Goal: Information Seeking & Learning: Learn about a topic

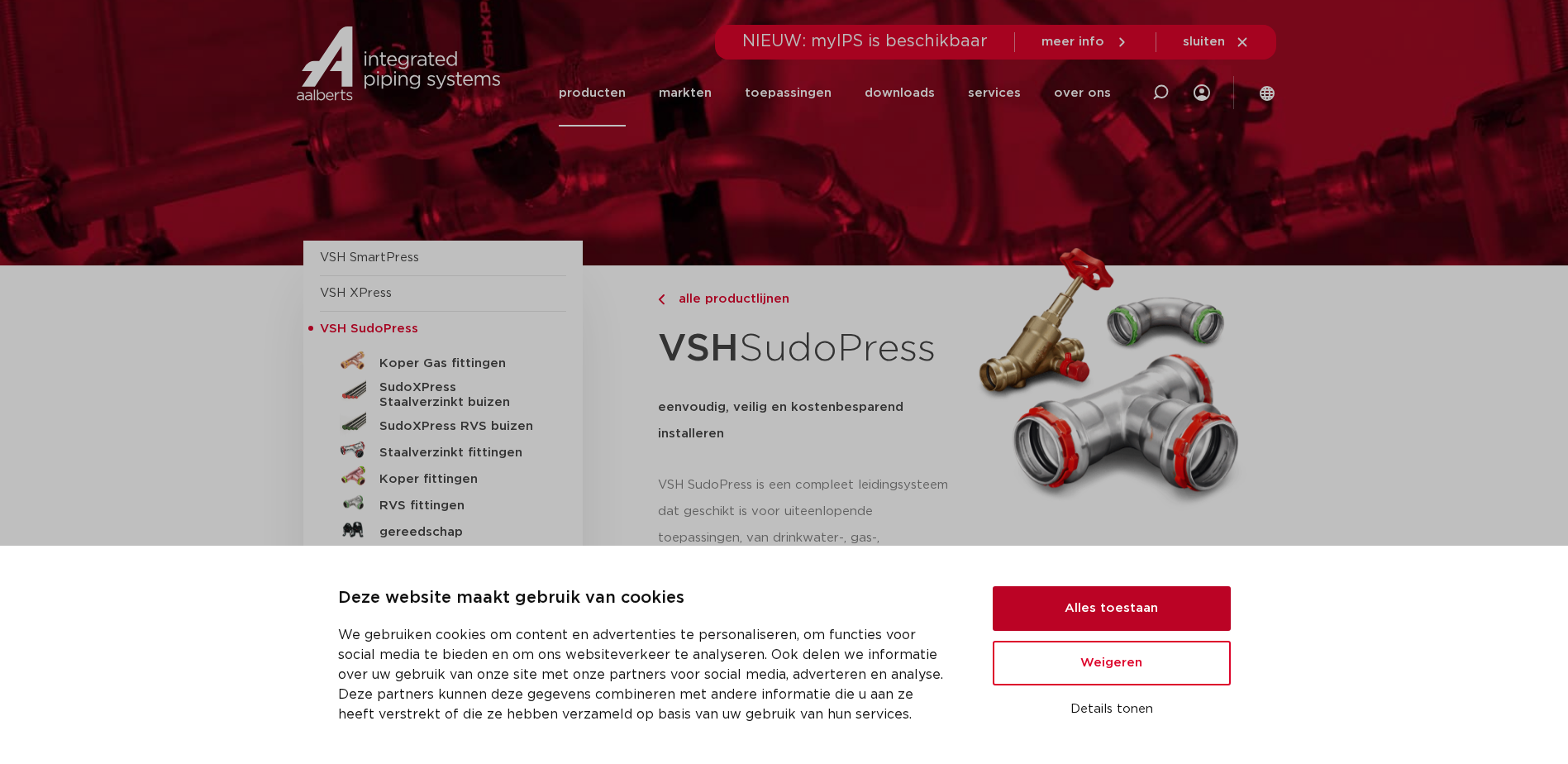
click at [1147, 592] on button "Alles toestaan" at bounding box center [1112, 609] width 238 height 45
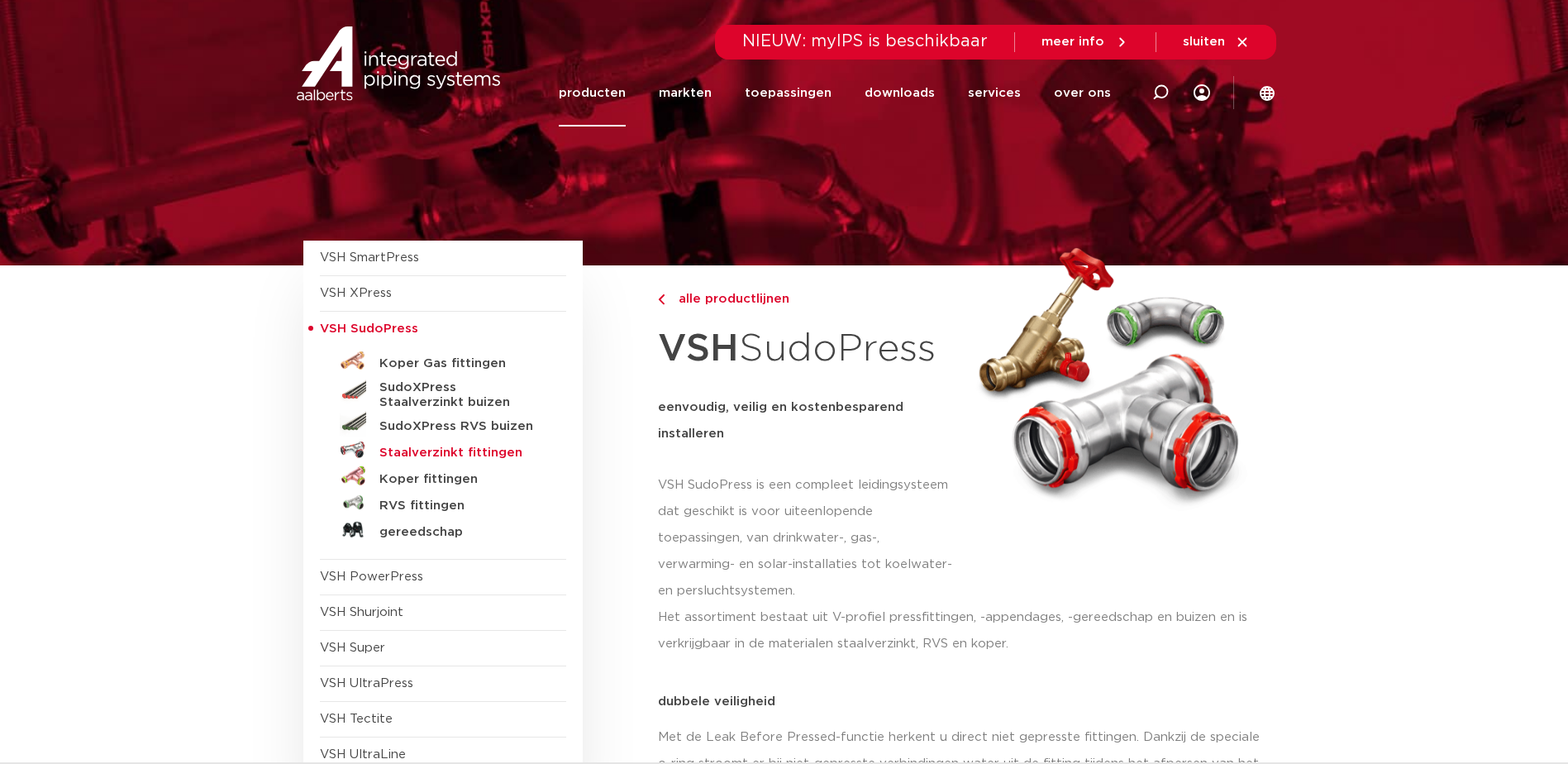
click at [469, 455] on h5 "Staalverzinkt fittingen" at bounding box center [461, 453] width 164 height 15
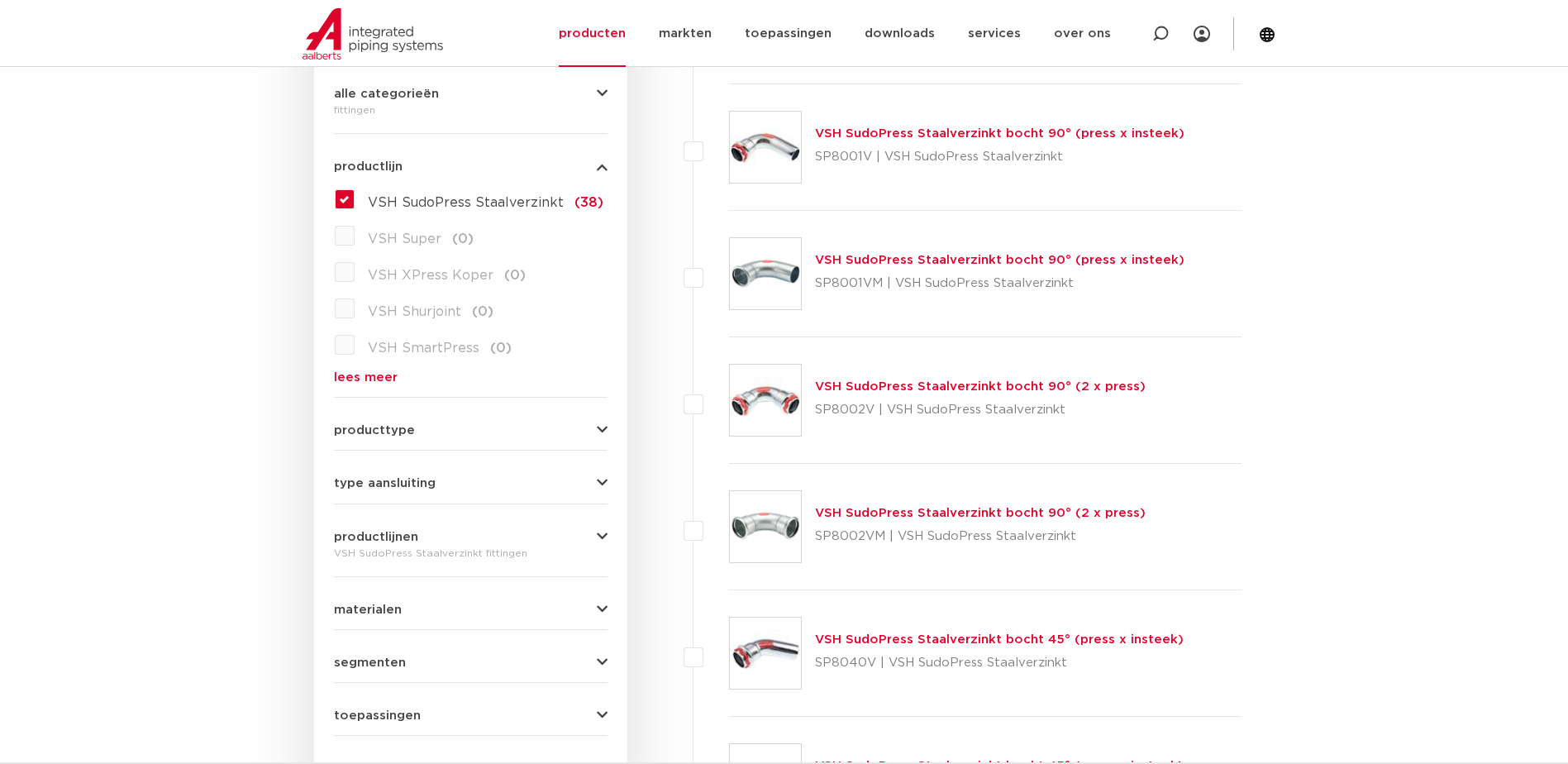
scroll to position [413, 0]
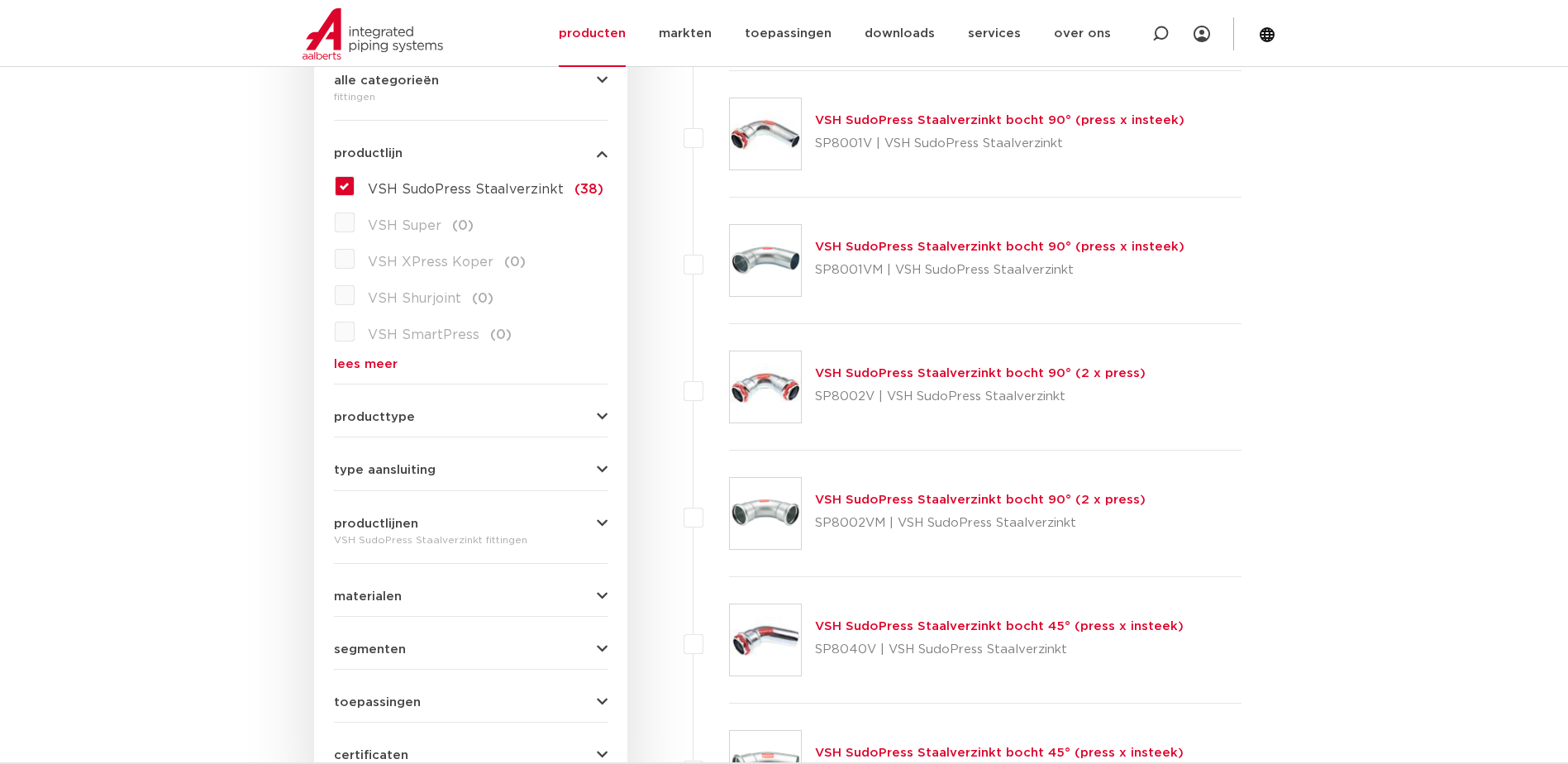
click at [611, 460] on div "wis alles filter producten zoek op naam of productnummer alle categorieën fitti…" at bounding box center [471, 360] width 314 height 910
click at [607, 471] on icon "button" at bounding box center [602, 470] width 11 height 13
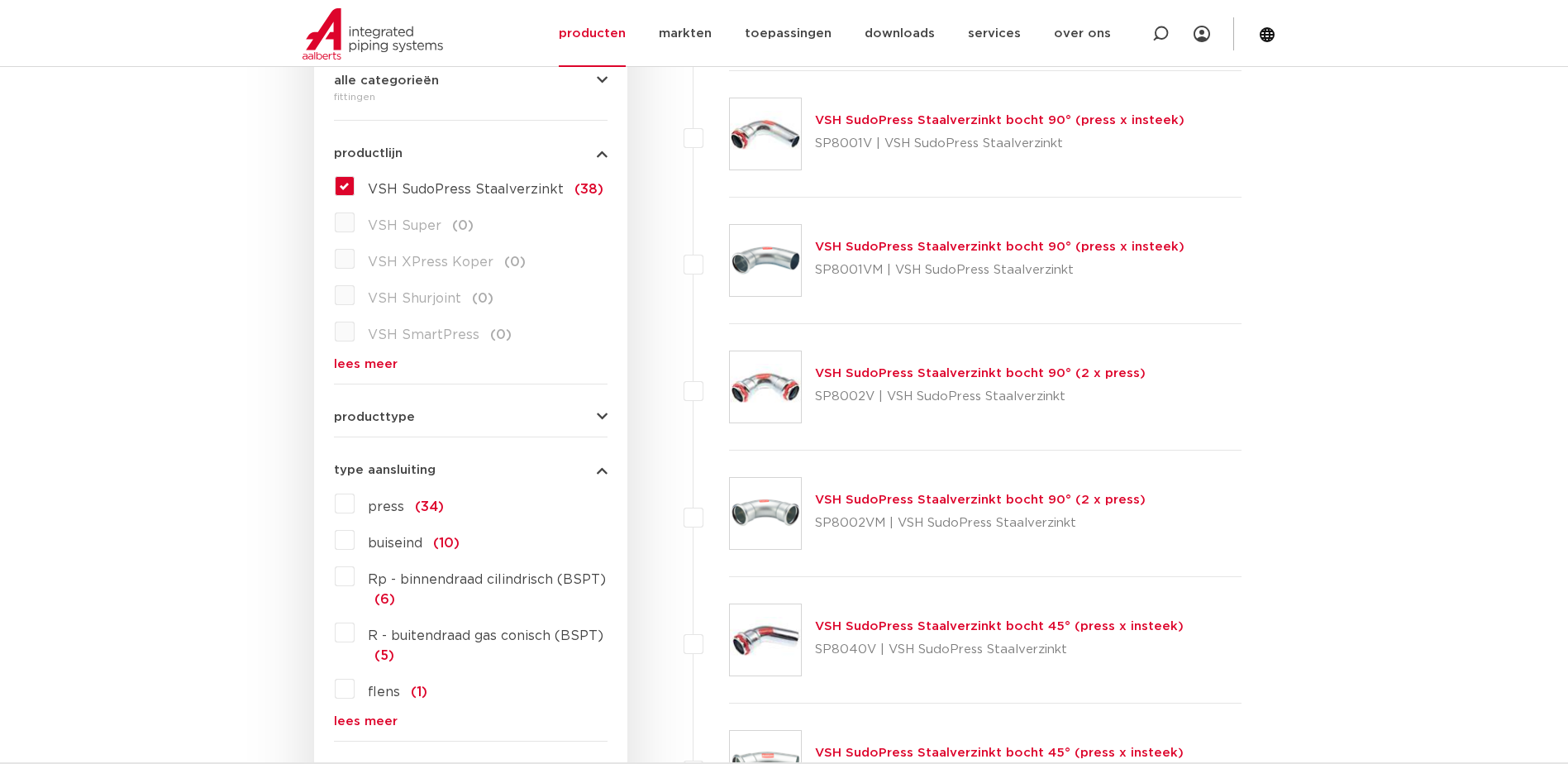
click at [600, 474] on icon "button" at bounding box center [602, 470] width 11 height 13
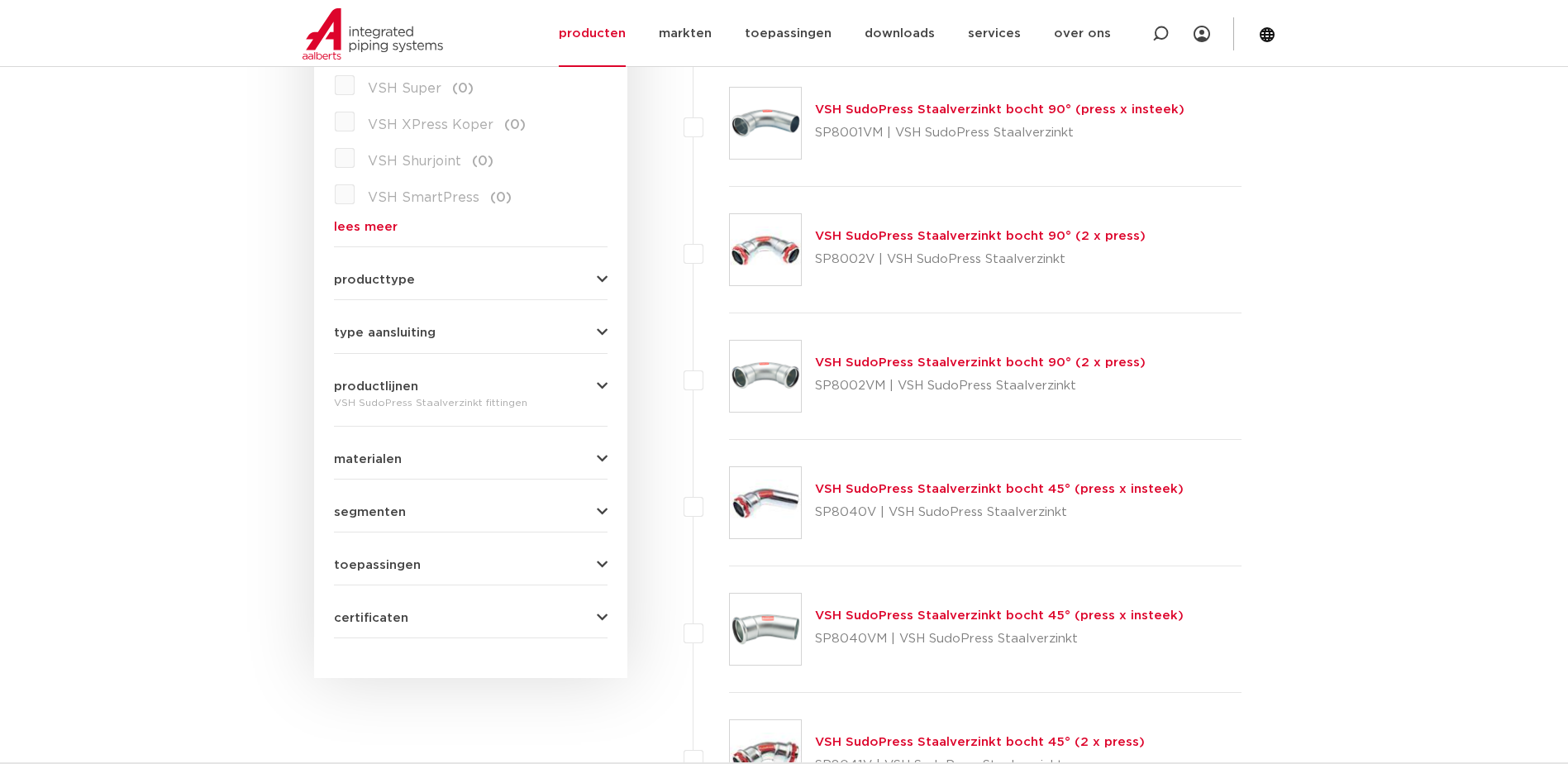
scroll to position [579, 0]
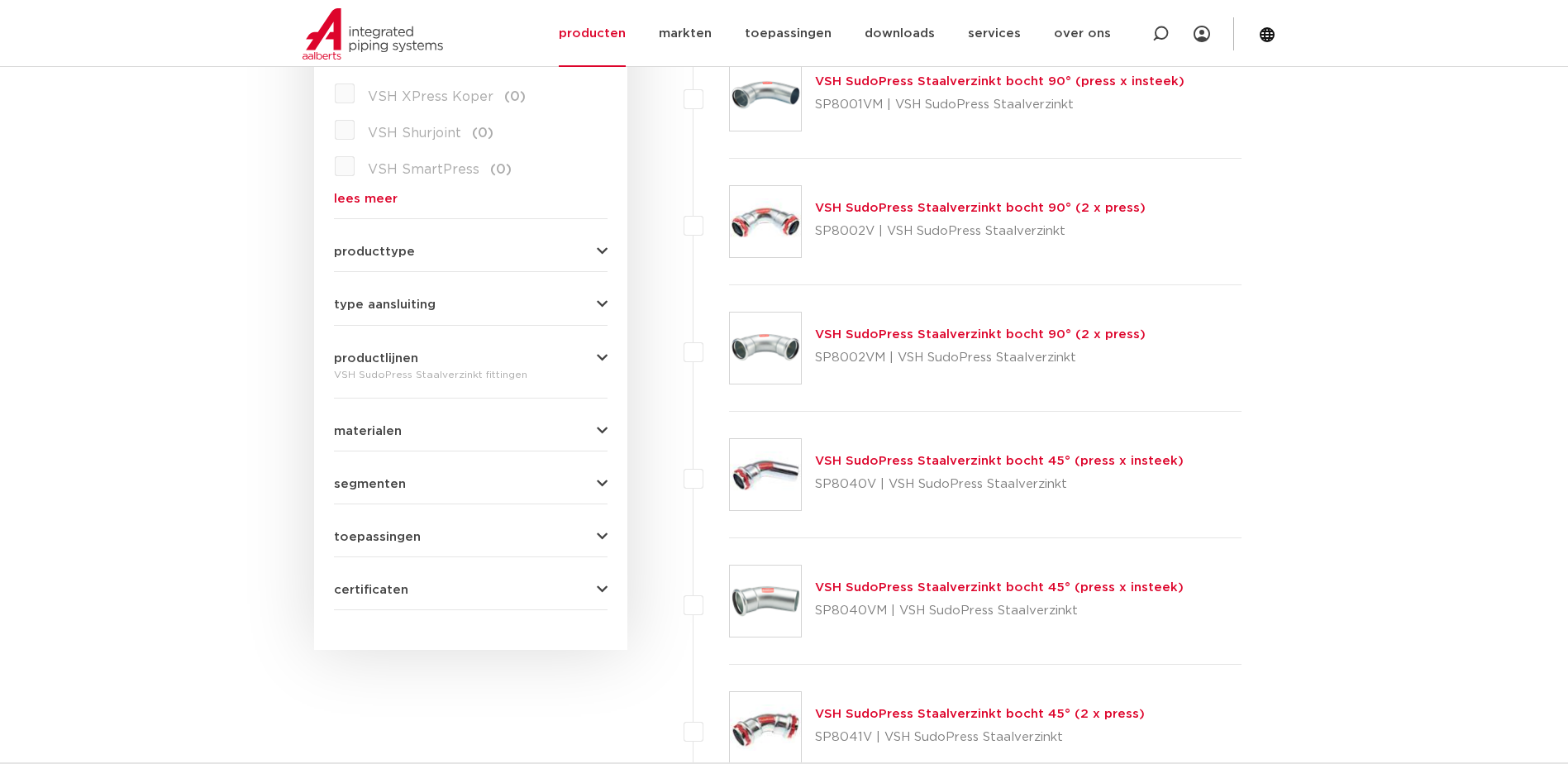
click at [598, 537] on icon "button" at bounding box center [602, 537] width 11 height 13
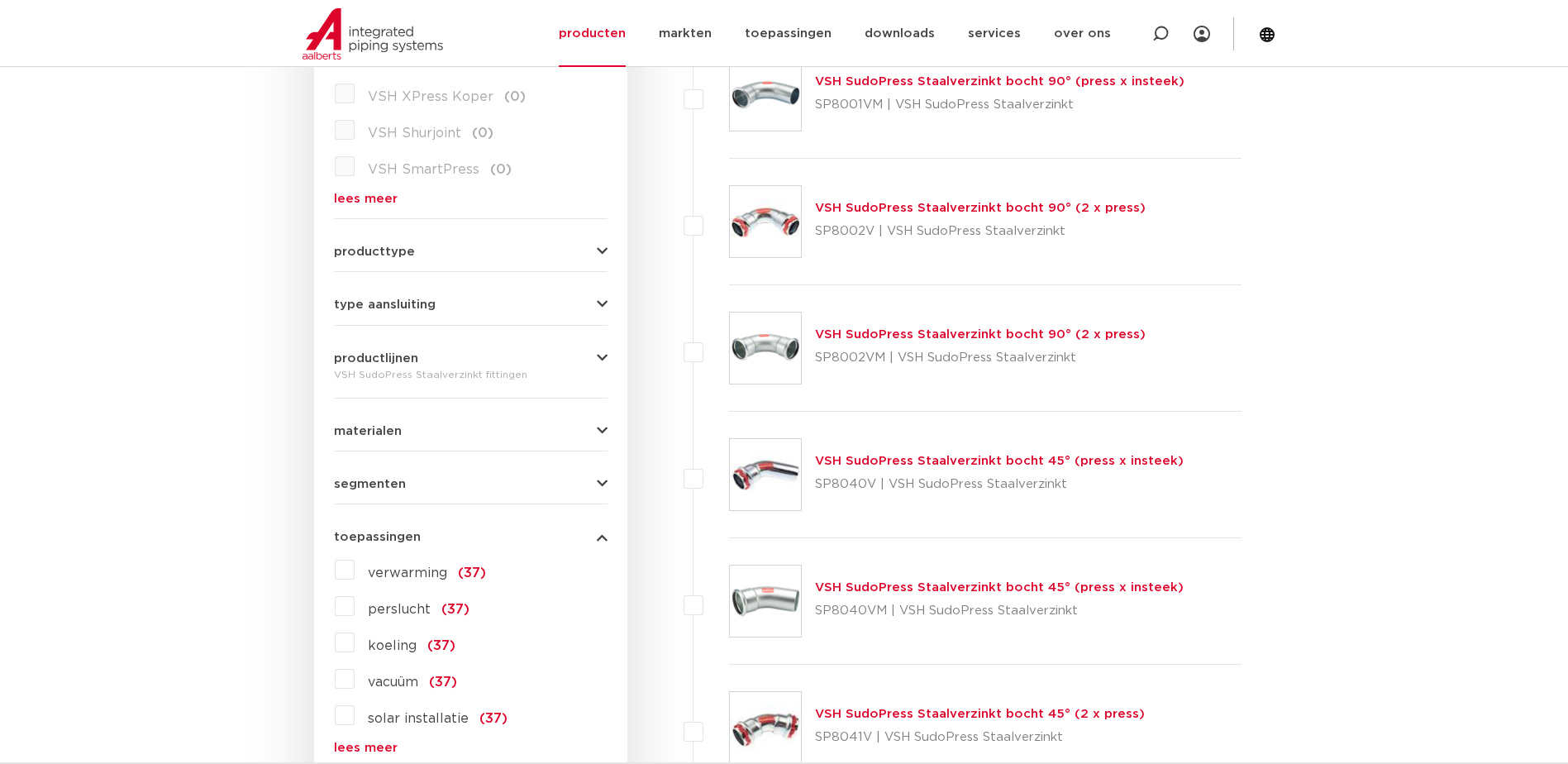
click at [598, 537] on icon "button" at bounding box center [602, 537] width 11 height 13
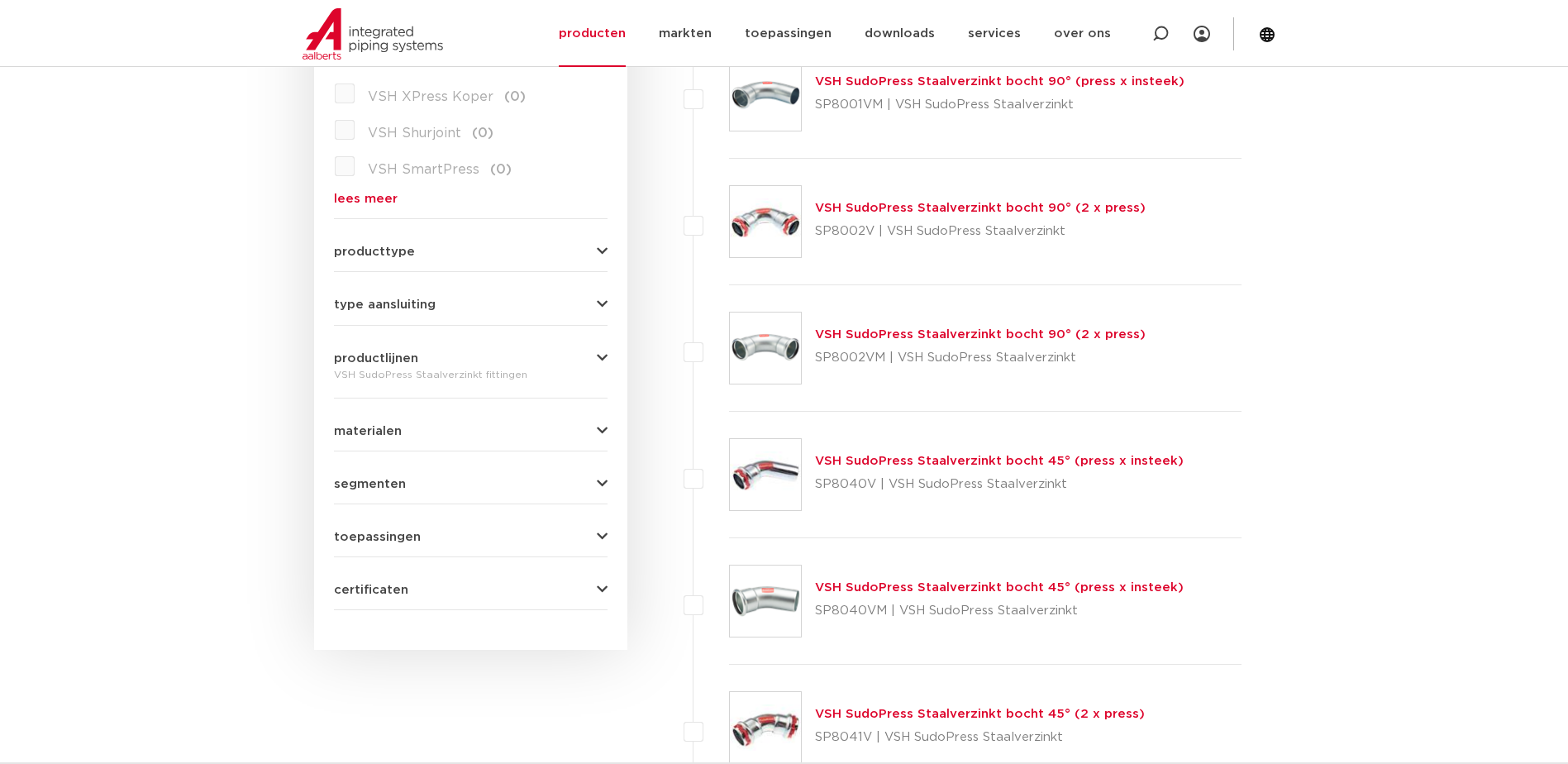
click at [603, 531] on icon "button" at bounding box center [602, 537] width 11 height 13
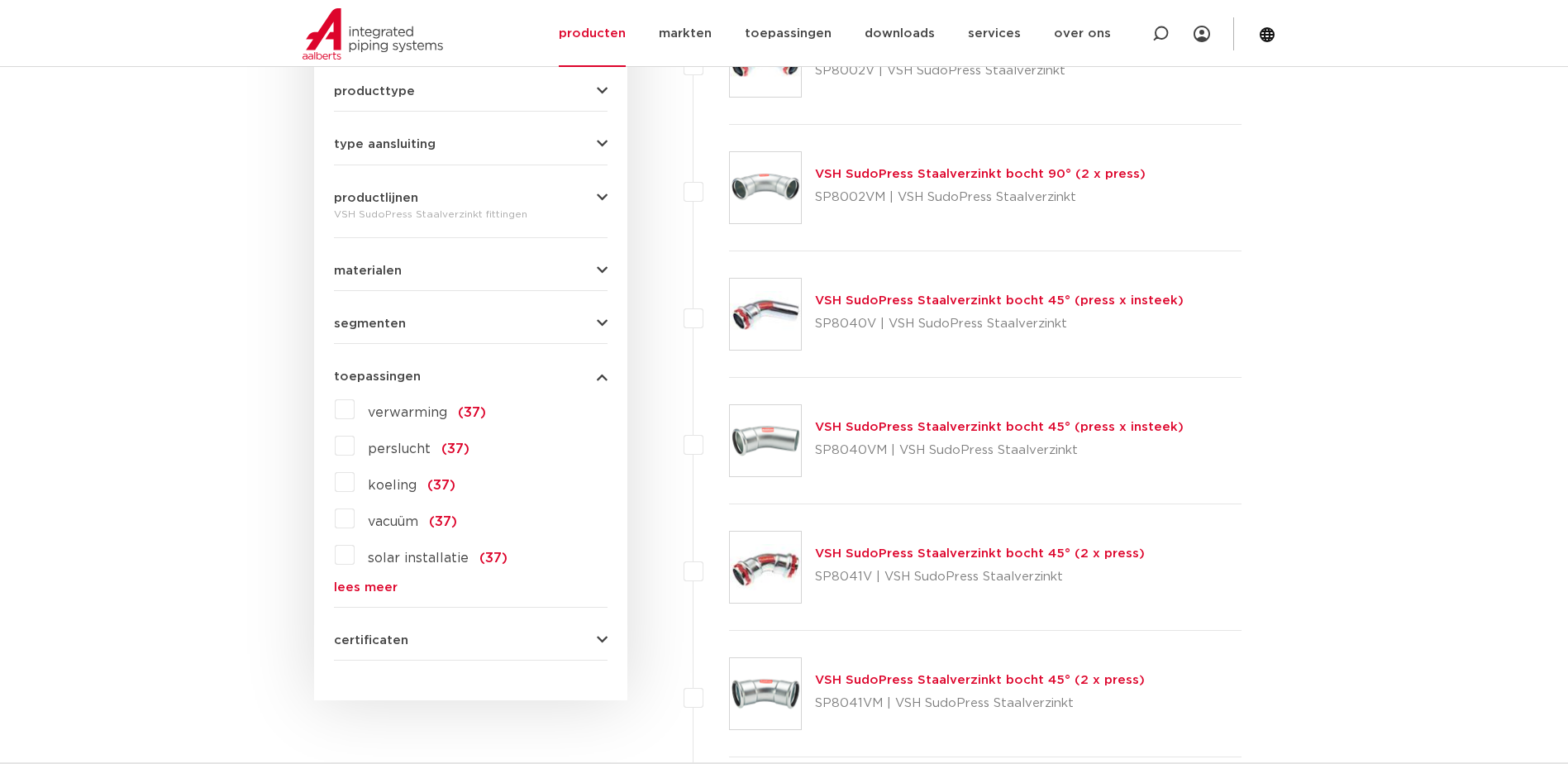
scroll to position [744, 0]
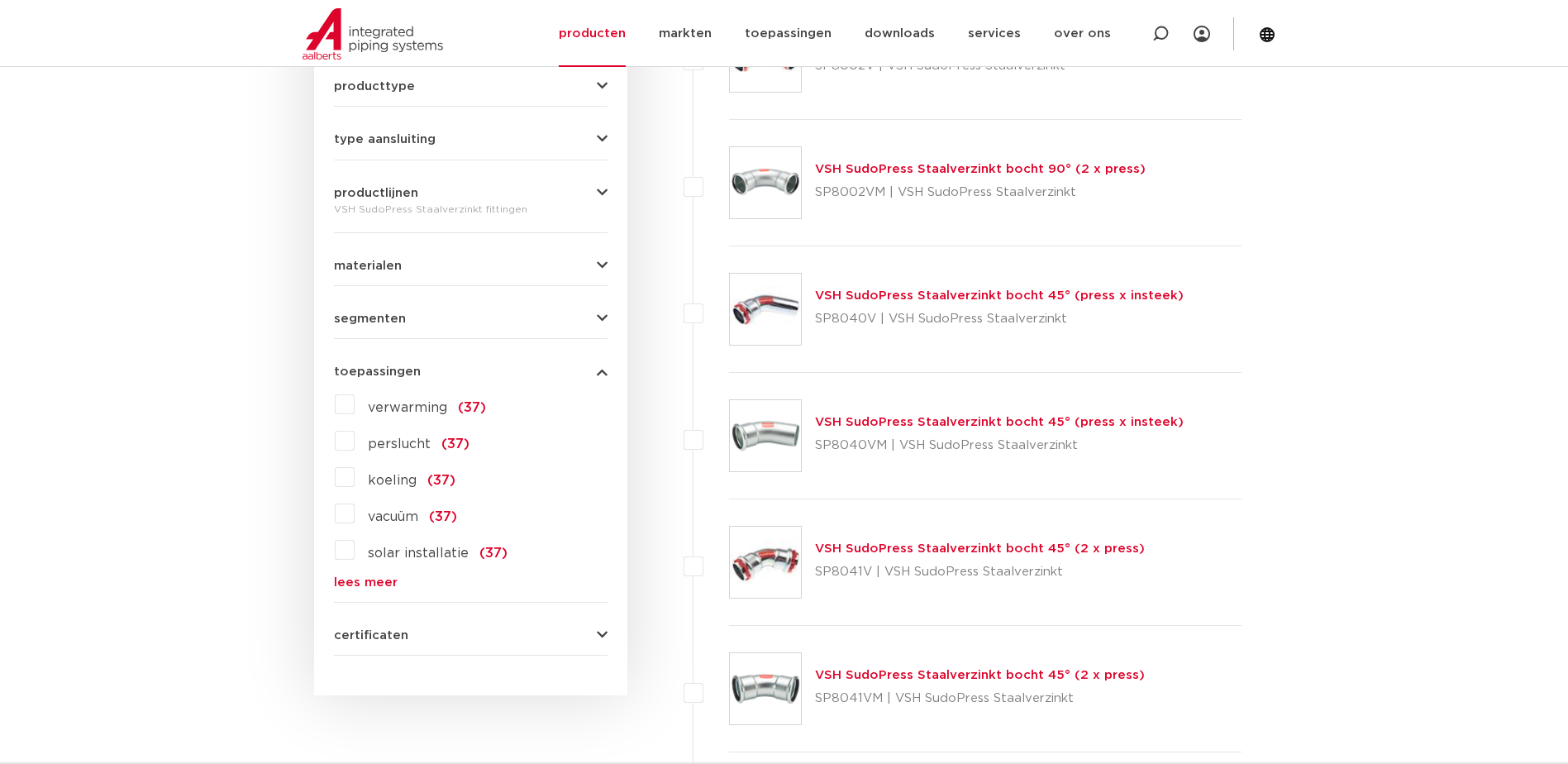
click at [913, 552] on link "VSH SudoPress Staalverzinkt bocht 45° (2 x press)" at bounding box center [979, 549] width 330 height 13
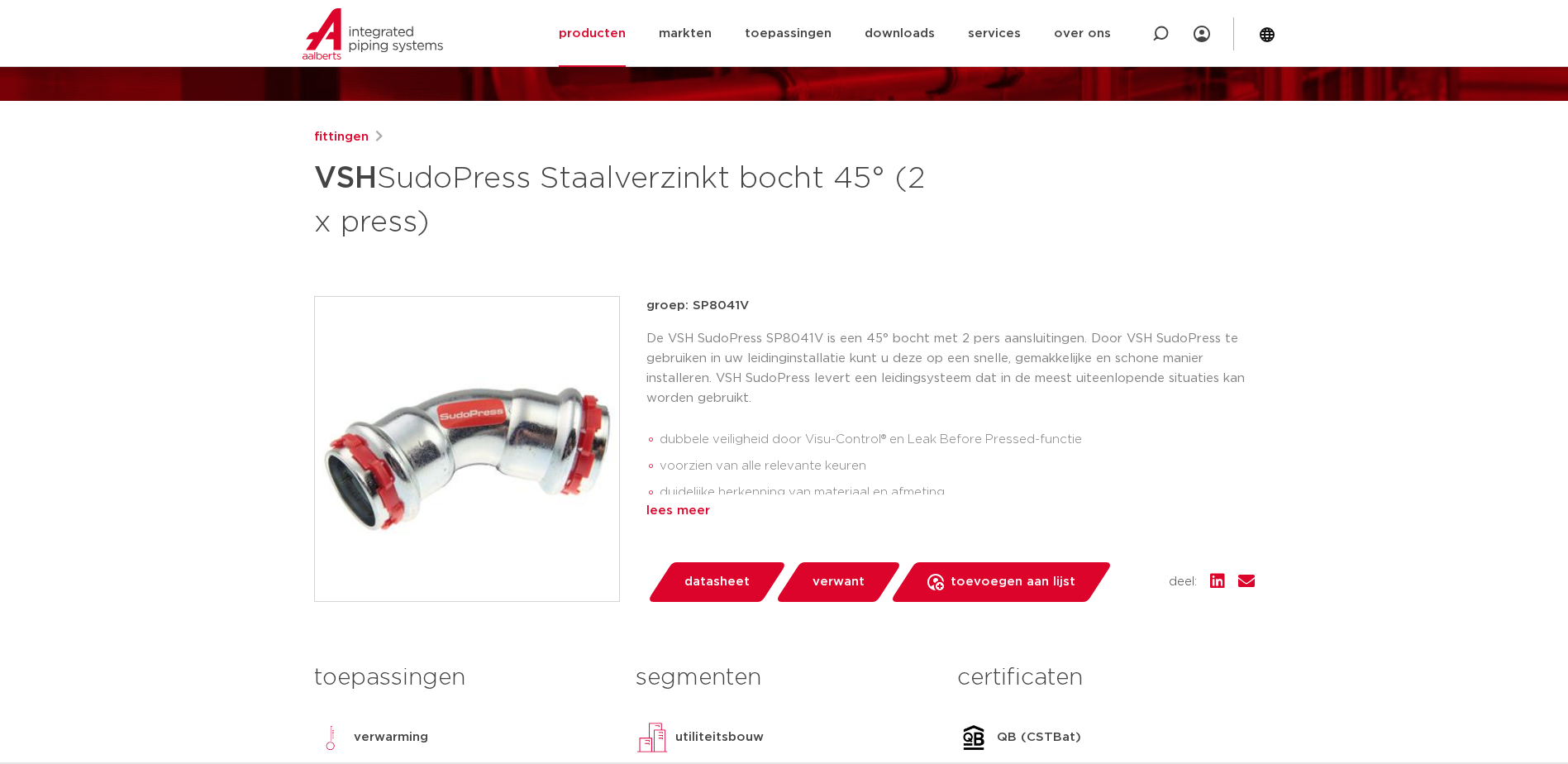
scroll to position [165, 0]
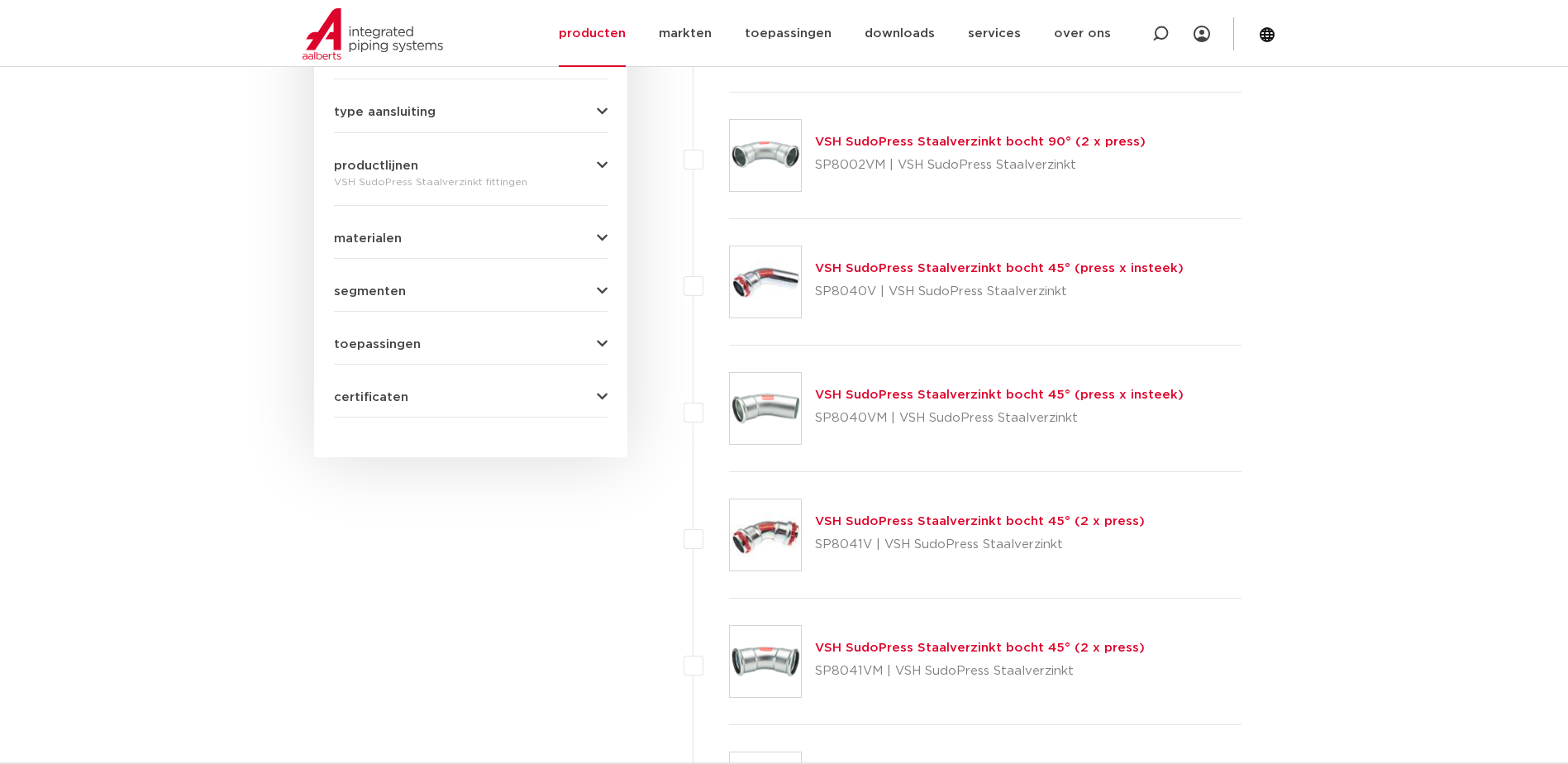
scroll to position [911, 0]
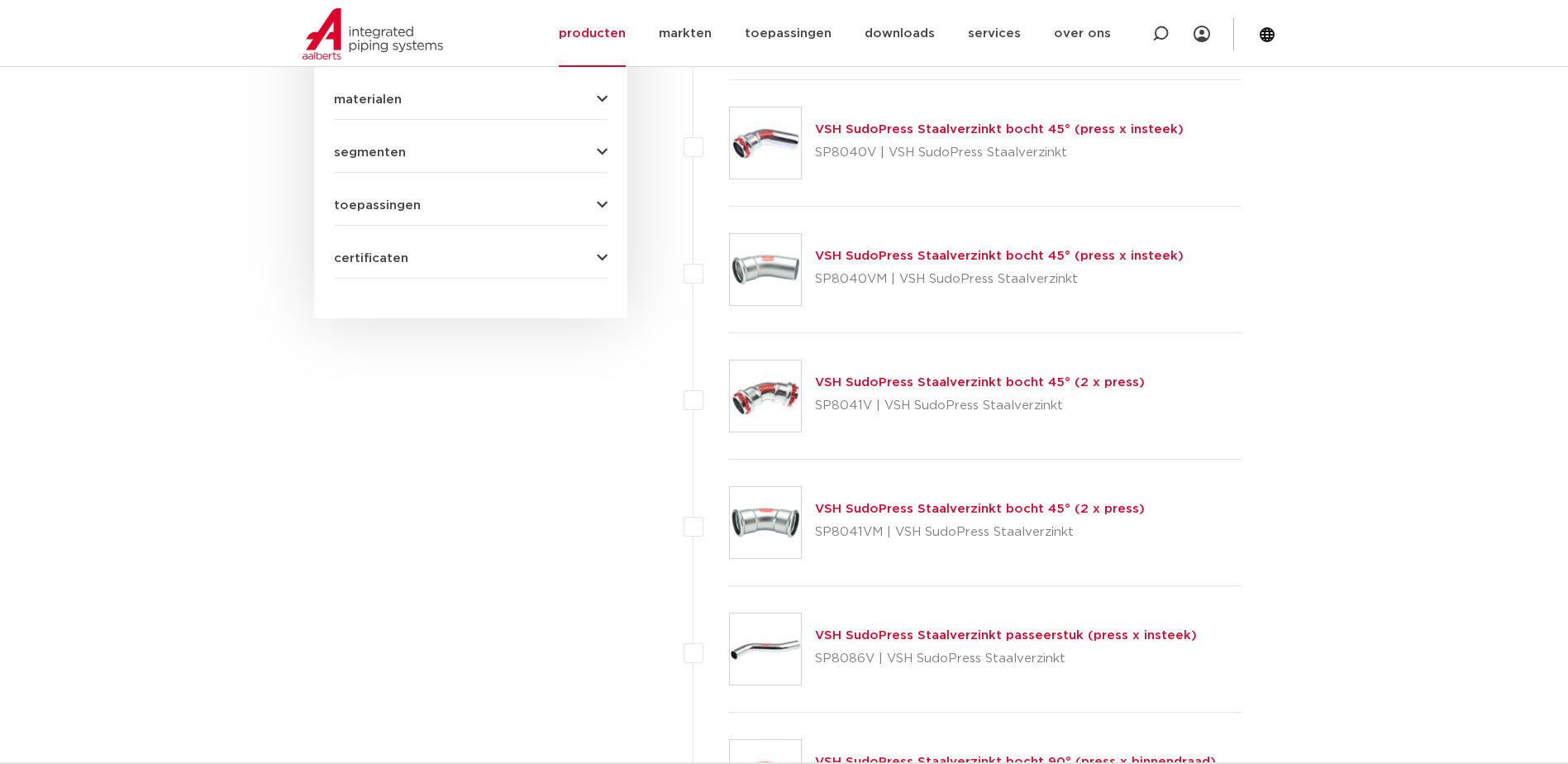
click at [1063, 510] on link "VSH SudoPress Staalverzinkt bocht 45° (2 x press)" at bounding box center [979, 509] width 330 height 13
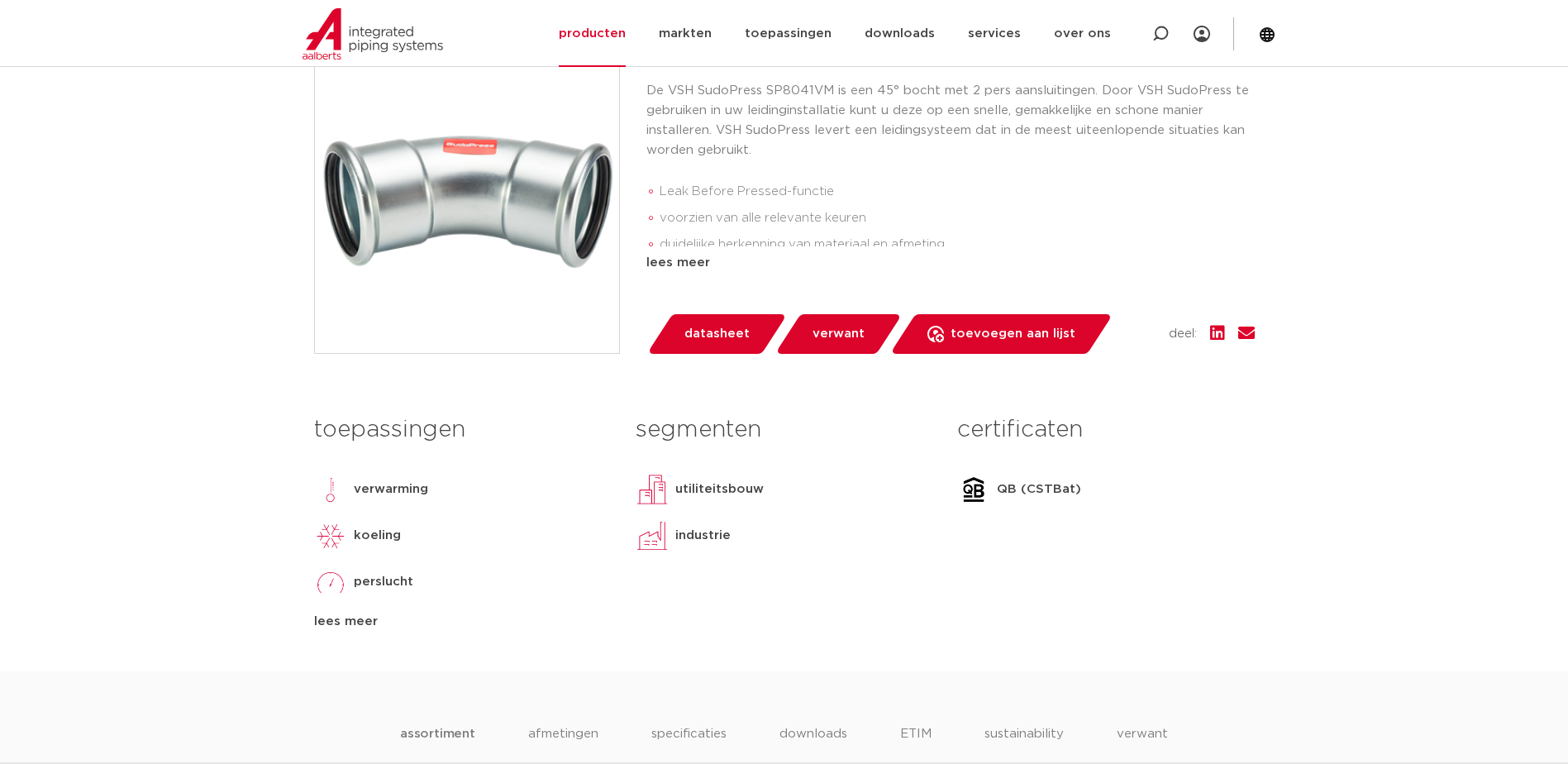
scroll to position [331, 0]
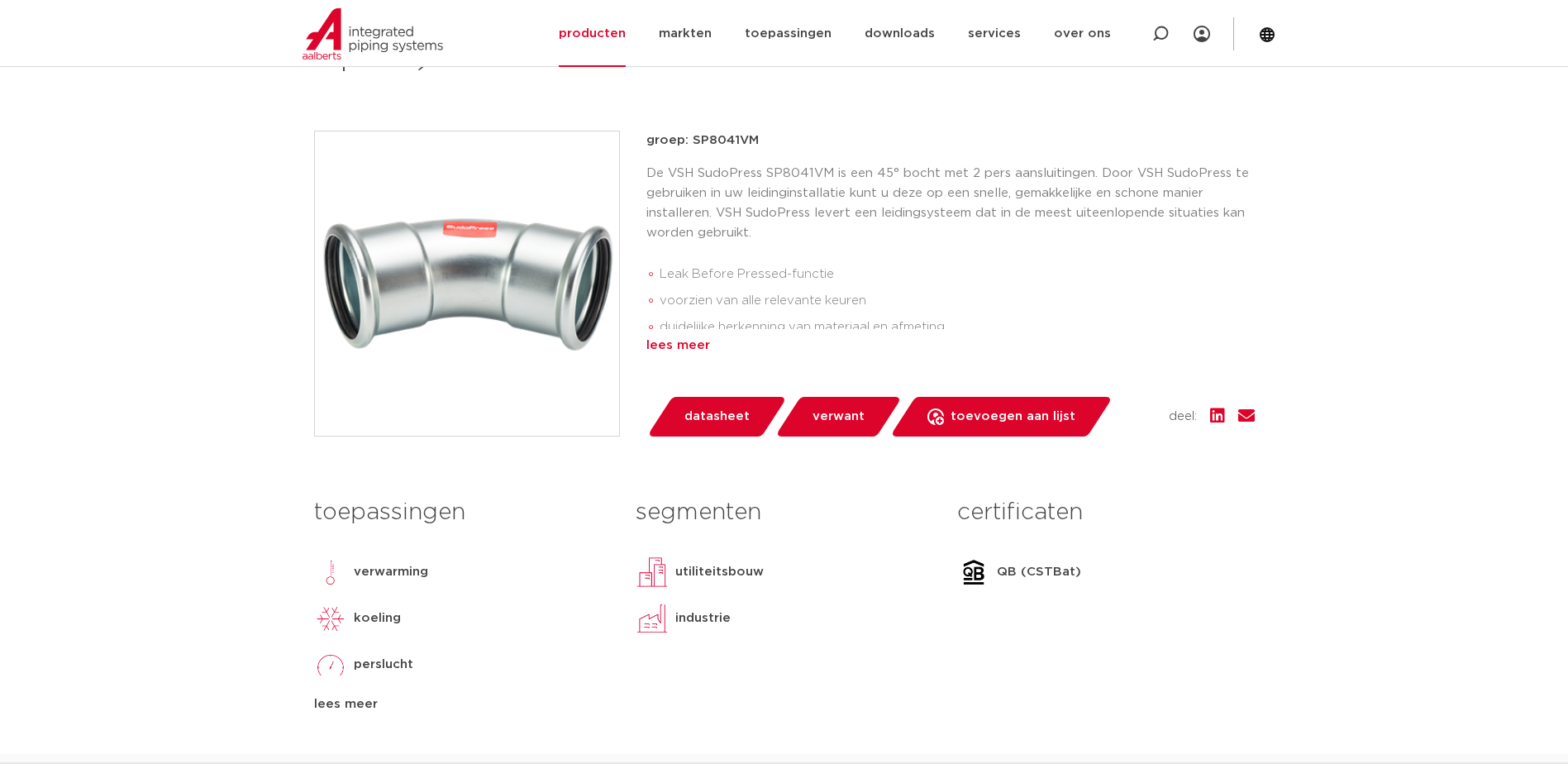
click at [678, 345] on div "lees meer" at bounding box center [951, 346] width 608 height 20
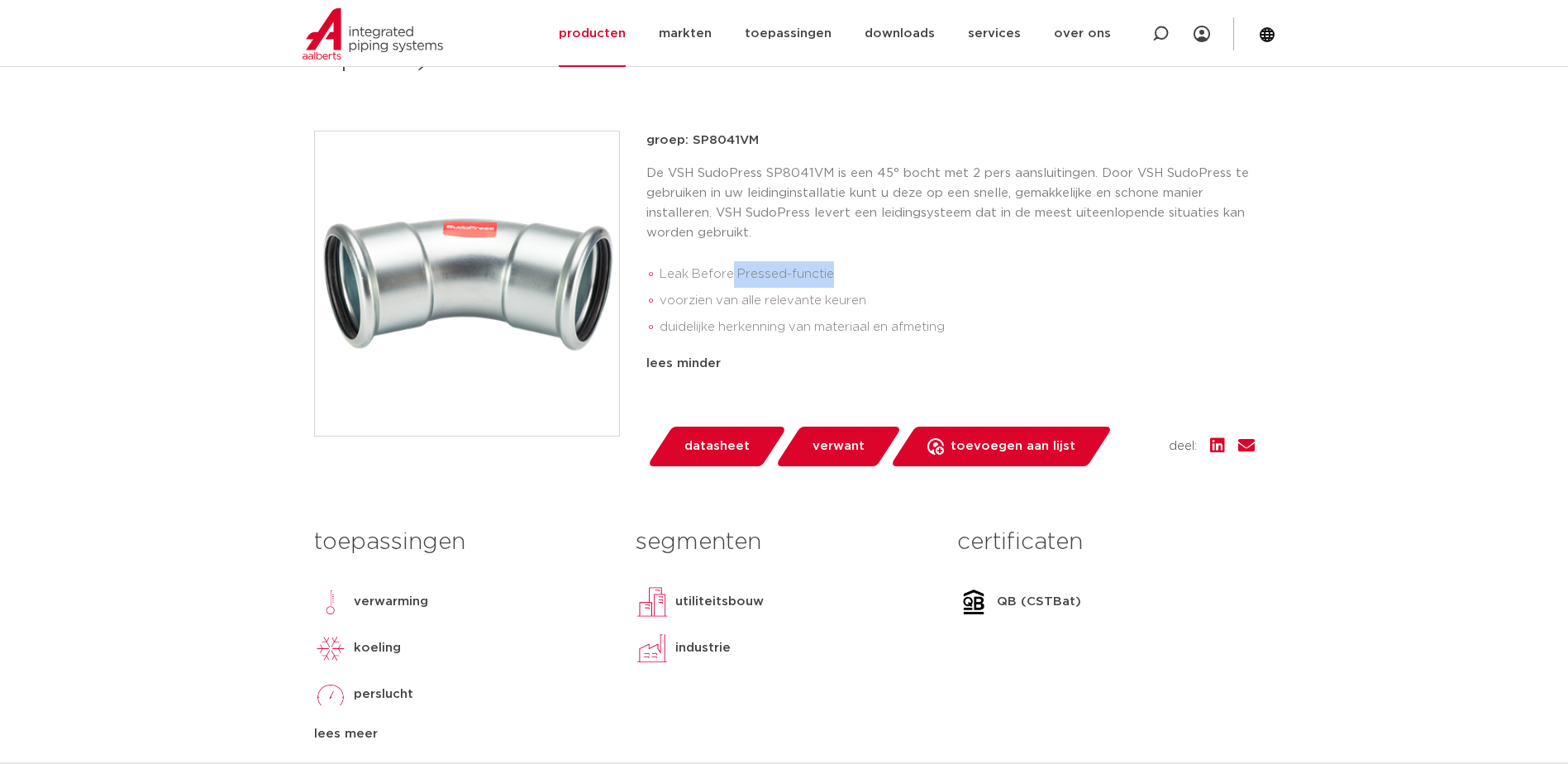
drag, startPoint x: 735, startPoint y: 277, endPoint x: 835, endPoint y: 271, distance: 100.2
click at [835, 271] on li "Leak Before Pressed-functie" at bounding box center [957, 274] width 595 height 26
drag, startPoint x: 835, startPoint y: 271, endPoint x: 894, endPoint y: 287, distance: 61.1
click at [894, 287] on li "Leak Before Pressed-functie" at bounding box center [957, 274] width 595 height 26
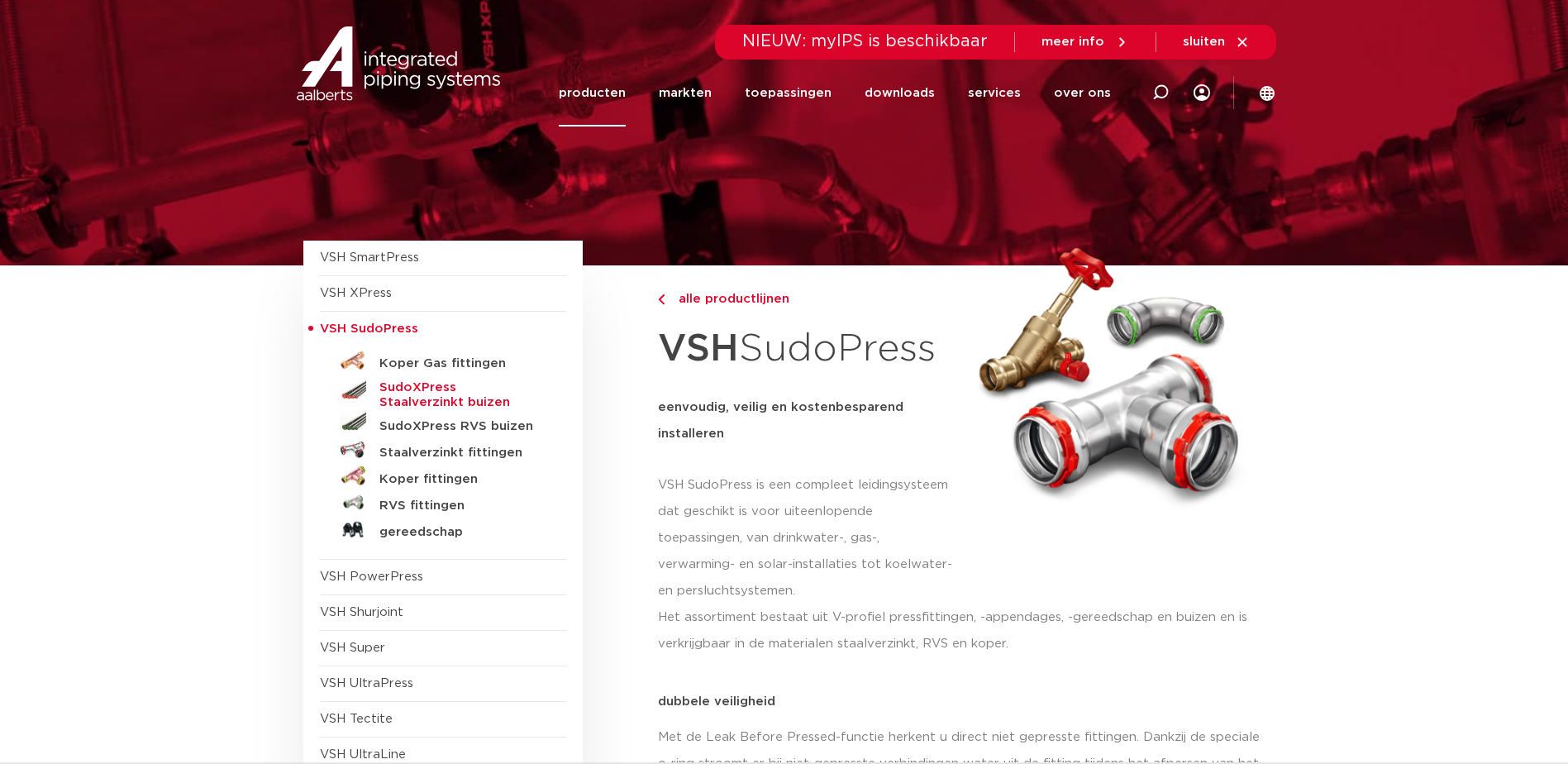
click at [497, 386] on h5 "SudoXPress Staalverzinkt buizen" at bounding box center [461, 395] width 164 height 30
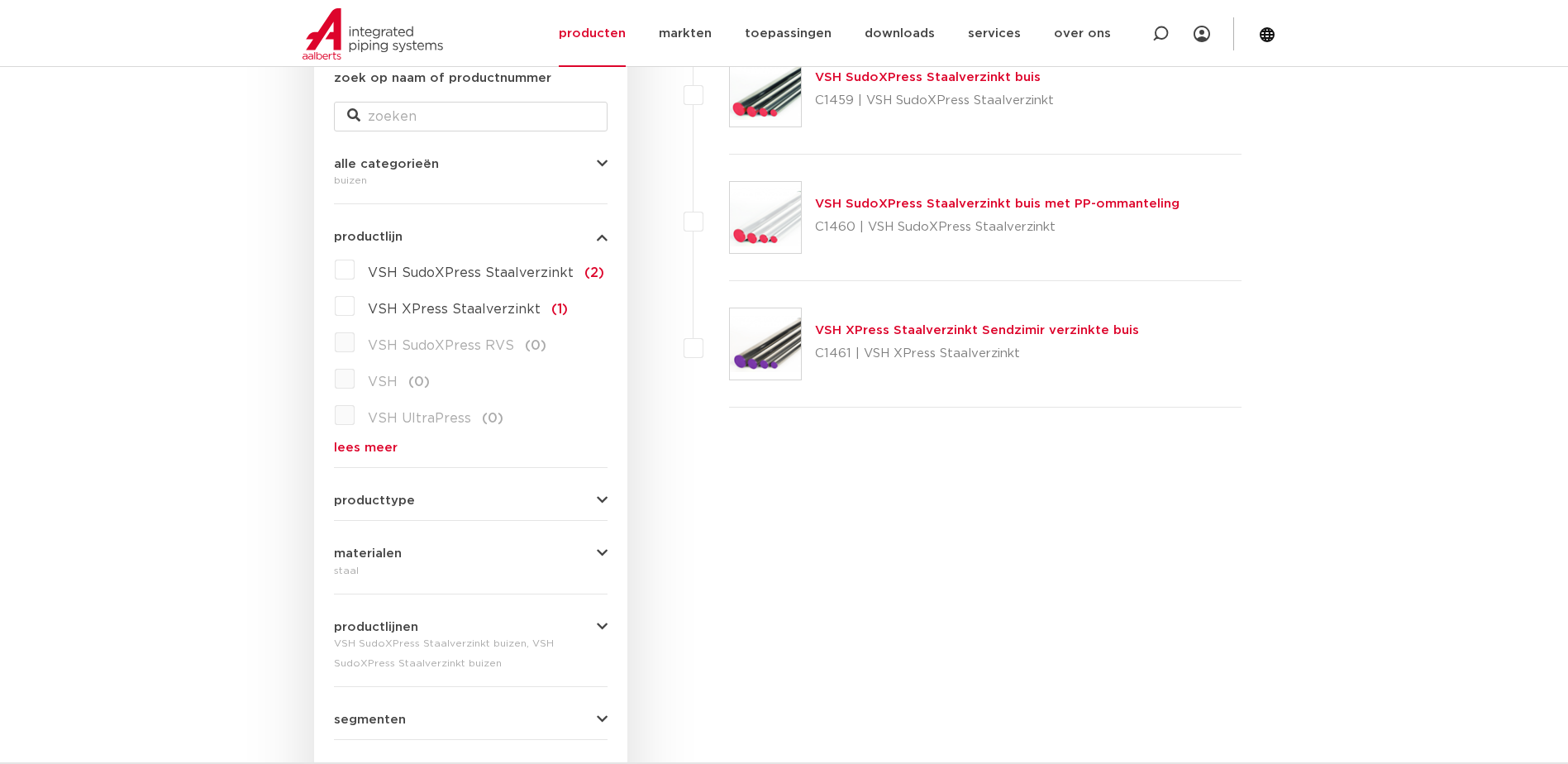
scroll to position [331, 0]
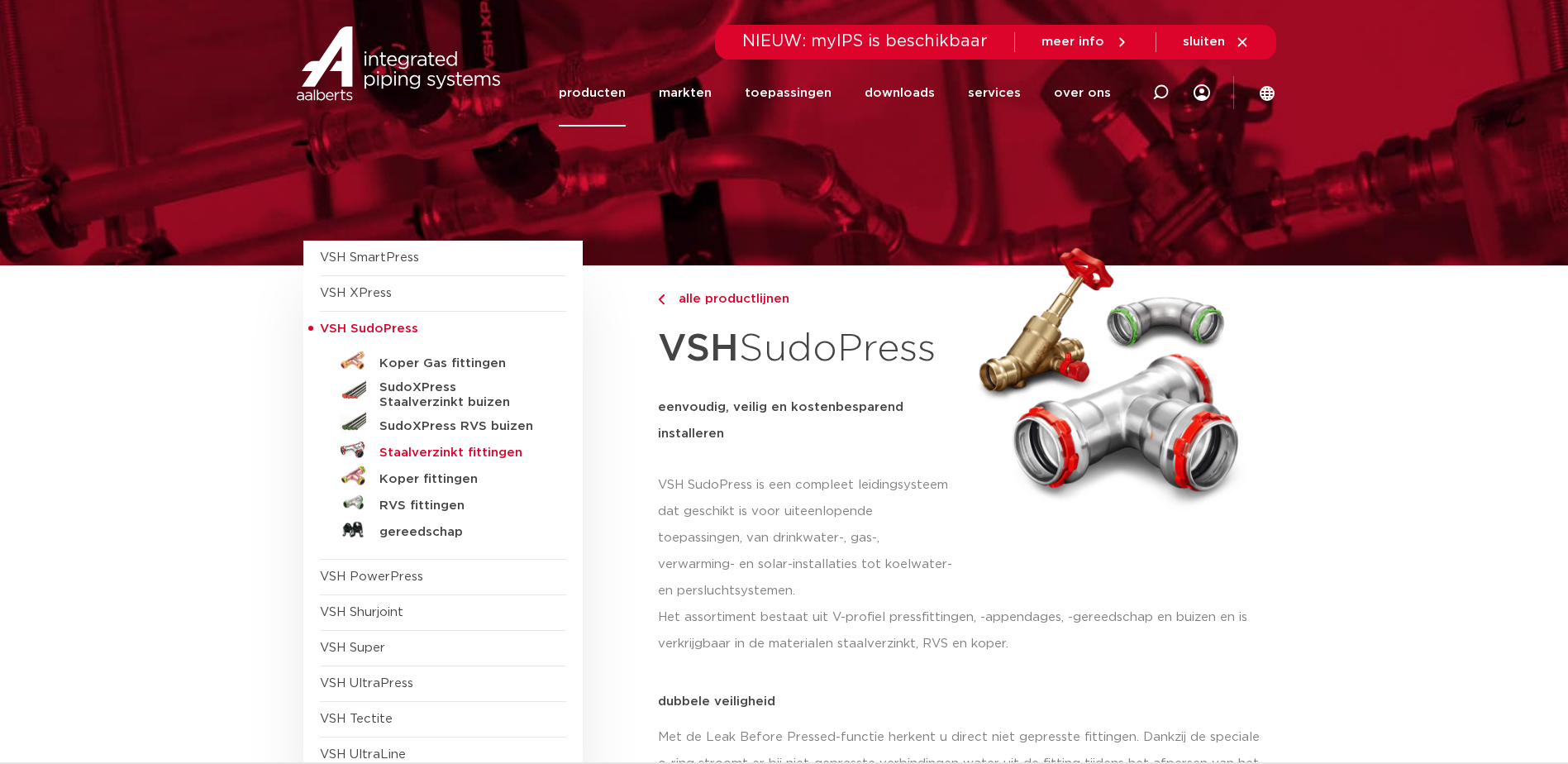
click at [407, 453] on h5 "Staalverzinkt fittingen" at bounding box center [461, 453] width 164 height 15
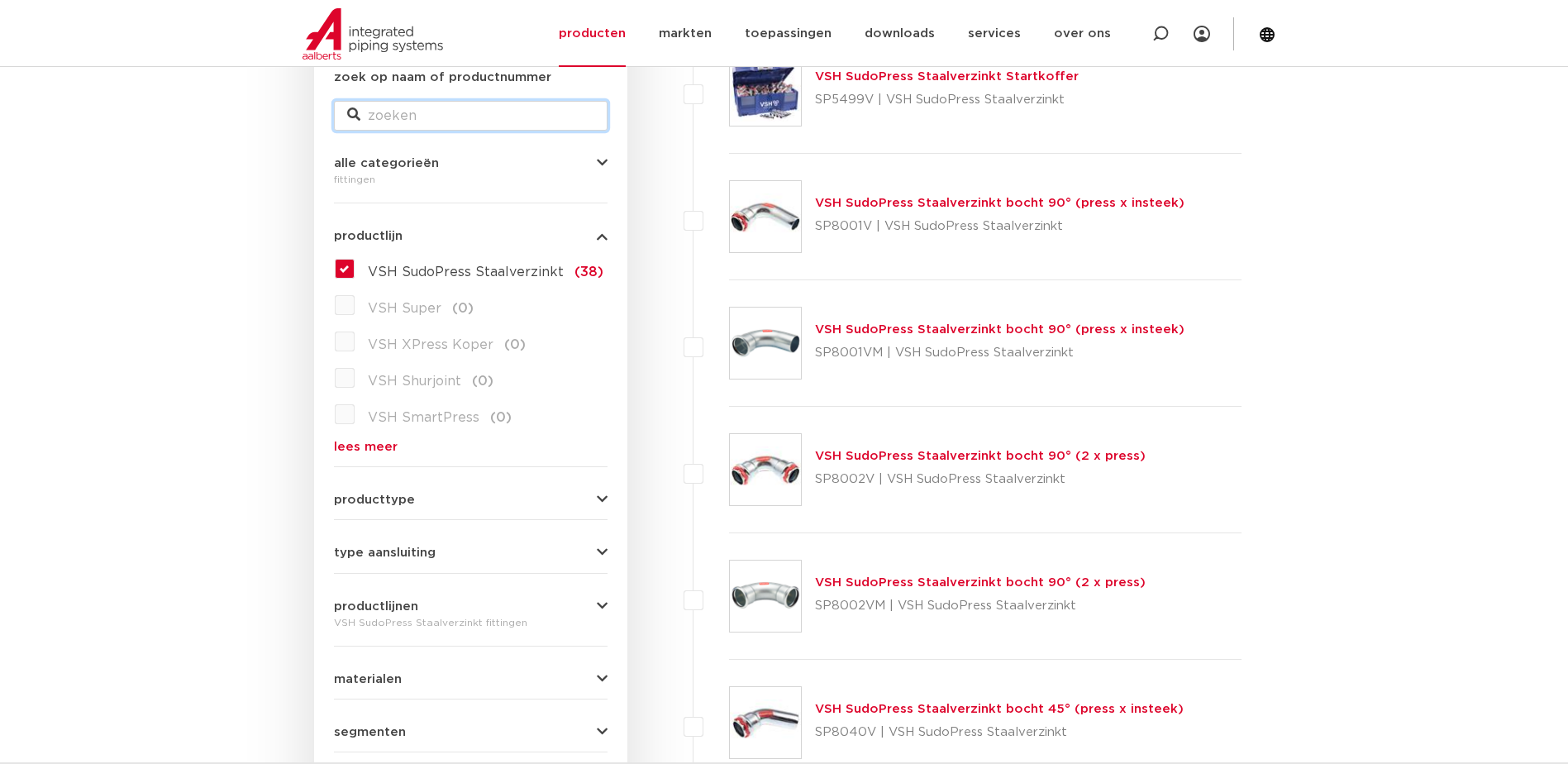
click at [425, 113] on input "zoek op naam of productnummer" at bounding box center [471, 115] width 274 height 30
type input "35mm"
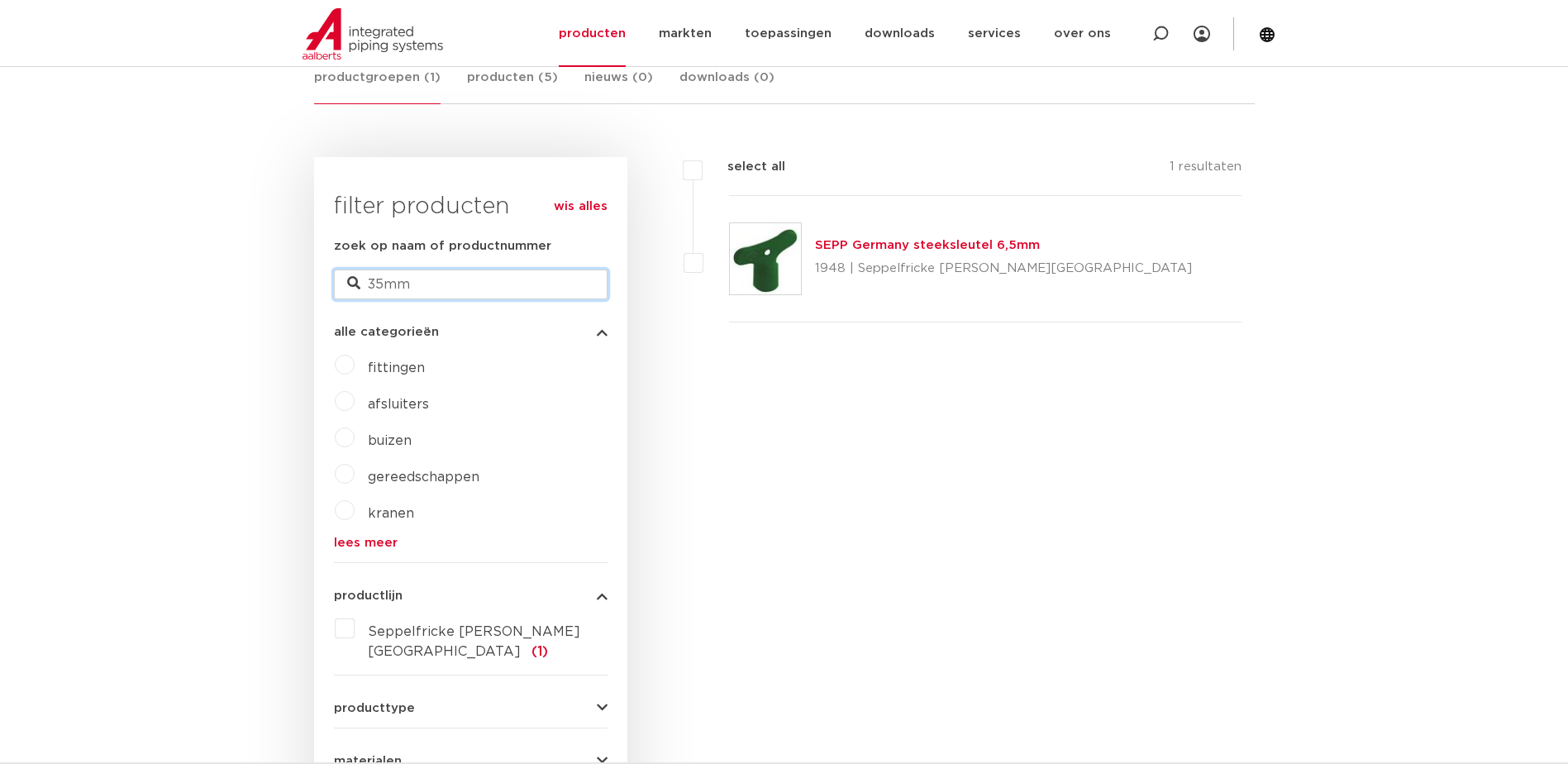
click at [454, 286] on input "35mm" at bounding box center [471, 284] width 274 height 30
type input "3"
click at [359, 544] on link "lees meer" at bounding box center [471, 543] width 274 height 13
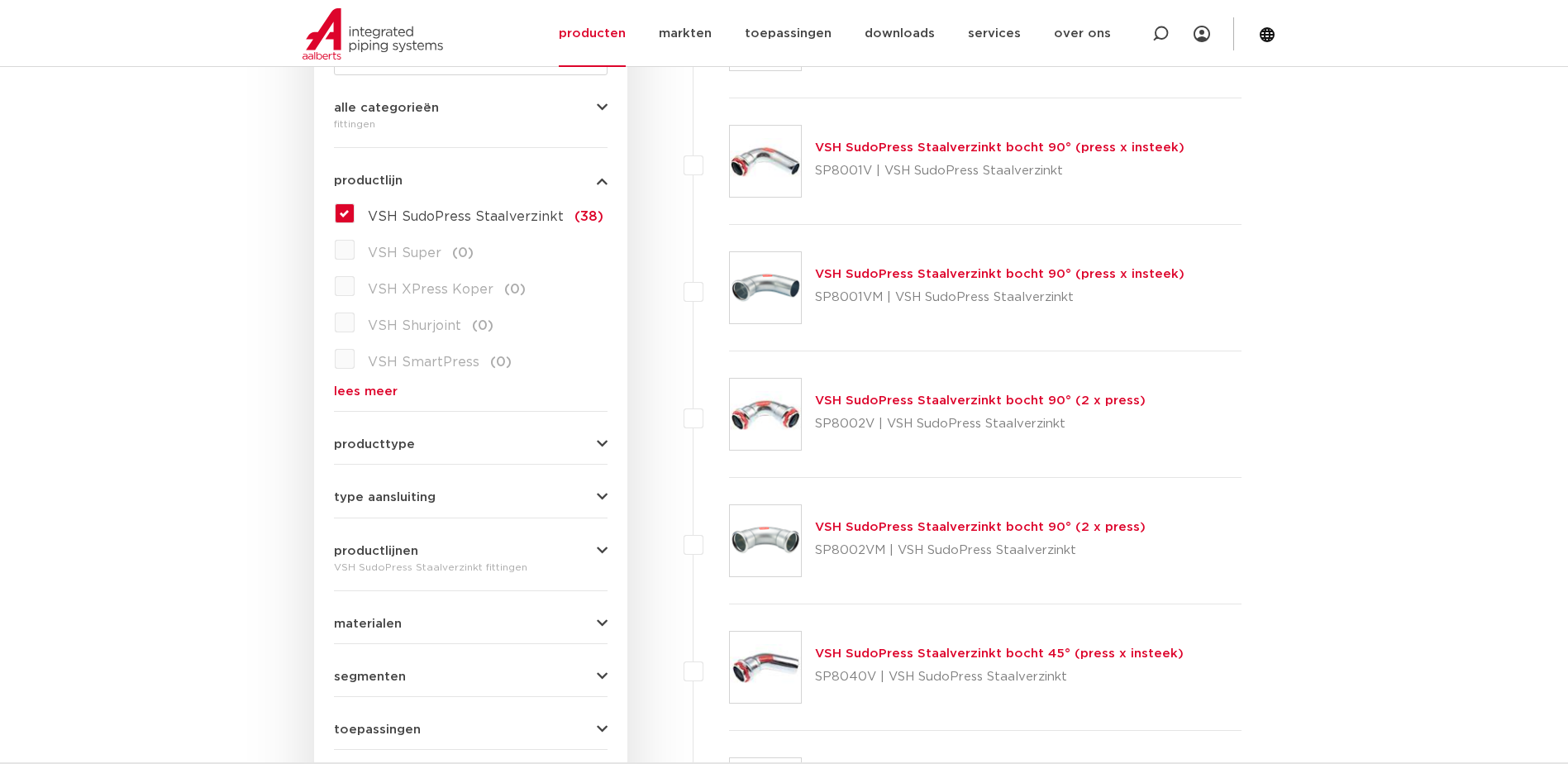
scroll to position [413, 0]
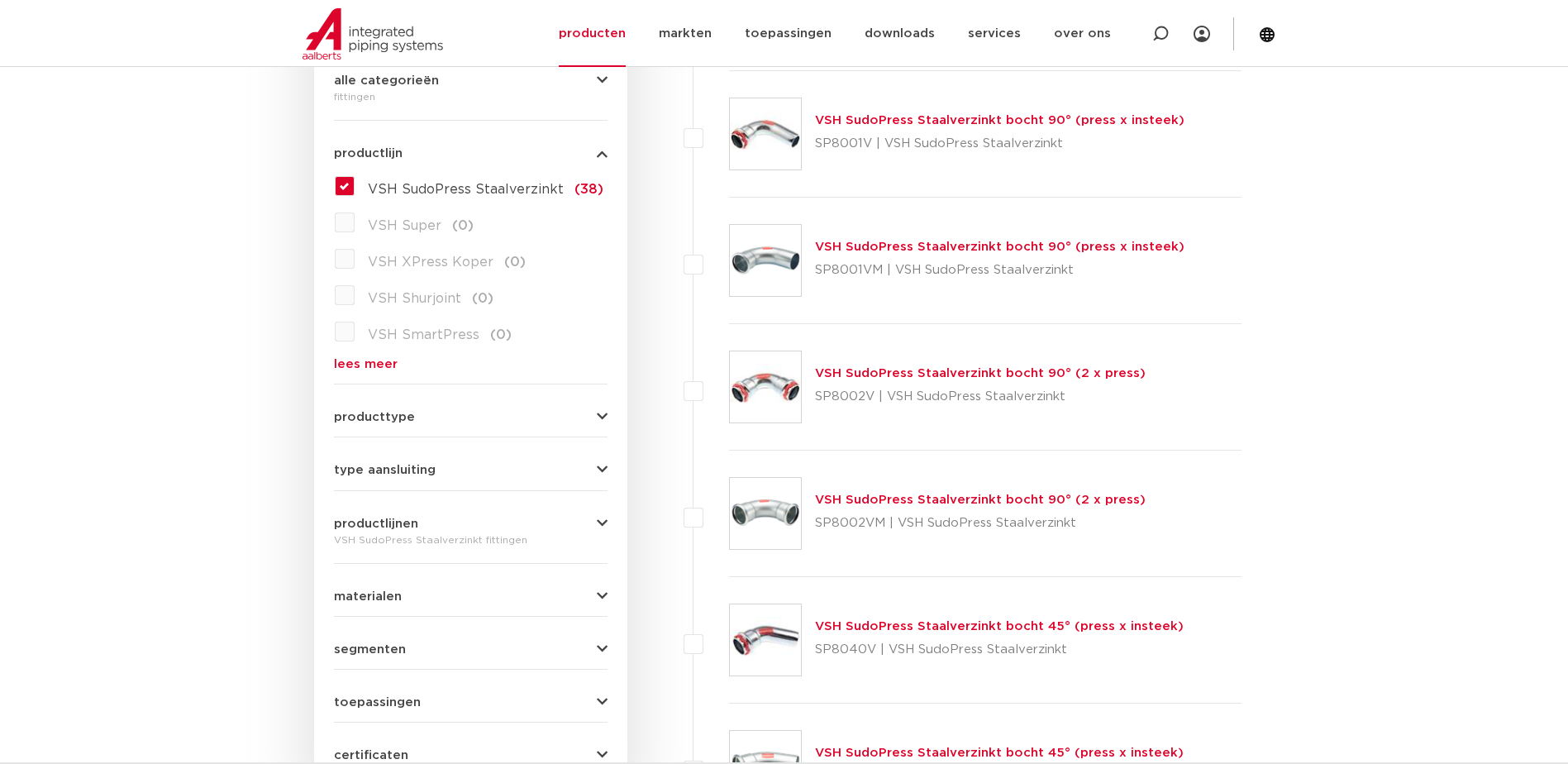
click at [889, 378] on link "VSH SudoPress Staalverzinkt bocht 90° (2 x press)" at bounding box center [980, 374] width 331 height 13
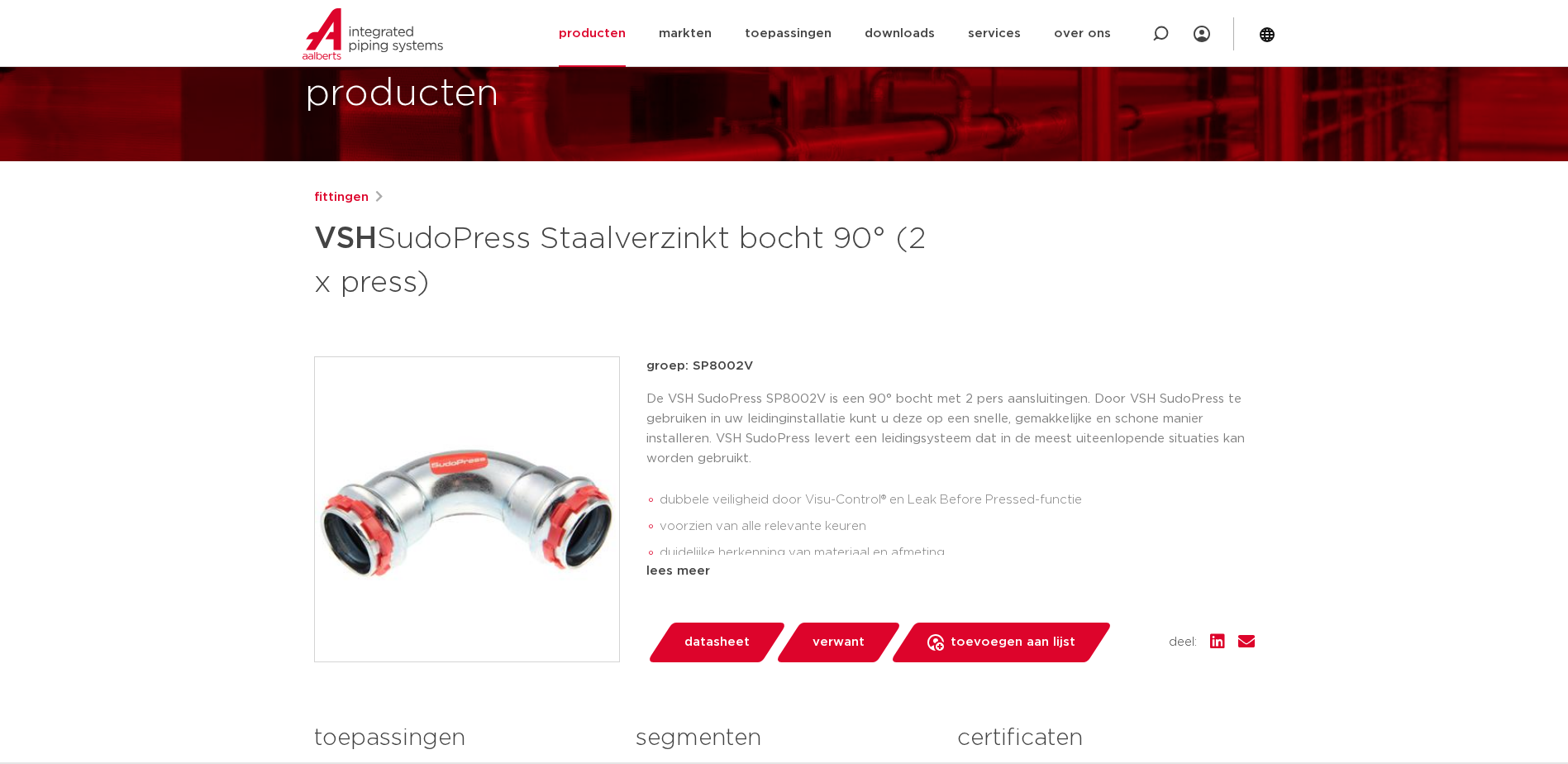
scroll to position [83, 0]
